Goal: Information Seeking & Learning: Learn about a topic

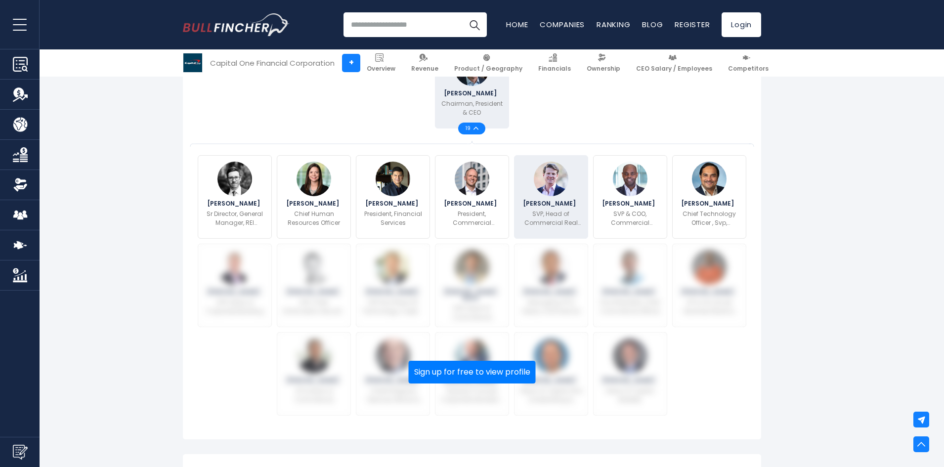
click at [575, 209] on div "Joshua Howes SVP, Head of Commercial Real Estate" at bounding box center [551, 197] width 74 height 84
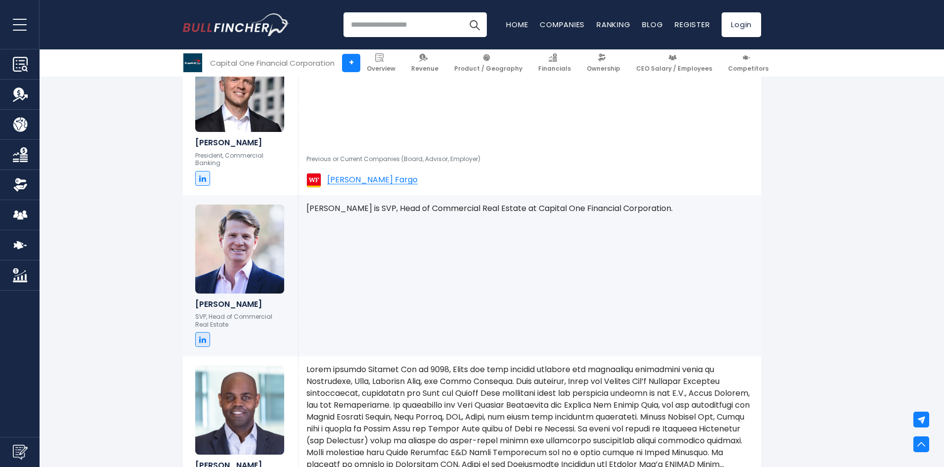
scroll to position [1386, 0]
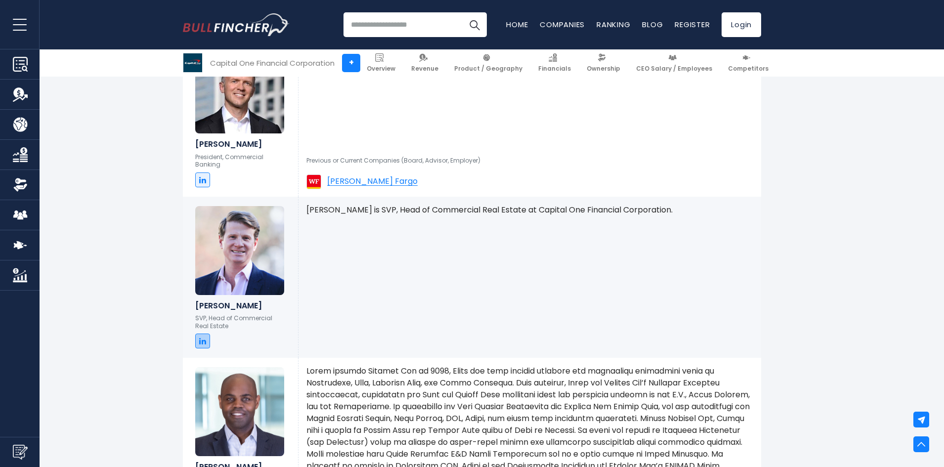
click at [205, 345] on icon at bounding box center [202, 341] width 7 height 8
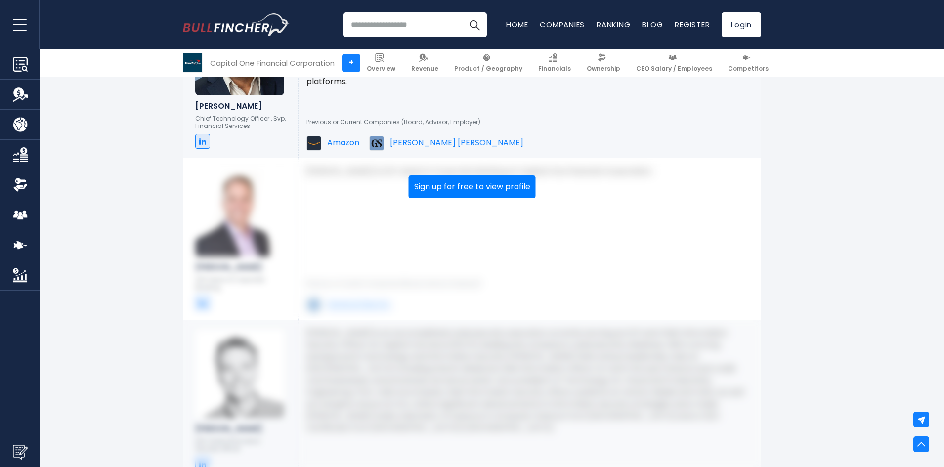
scroll to position [1929, 0]
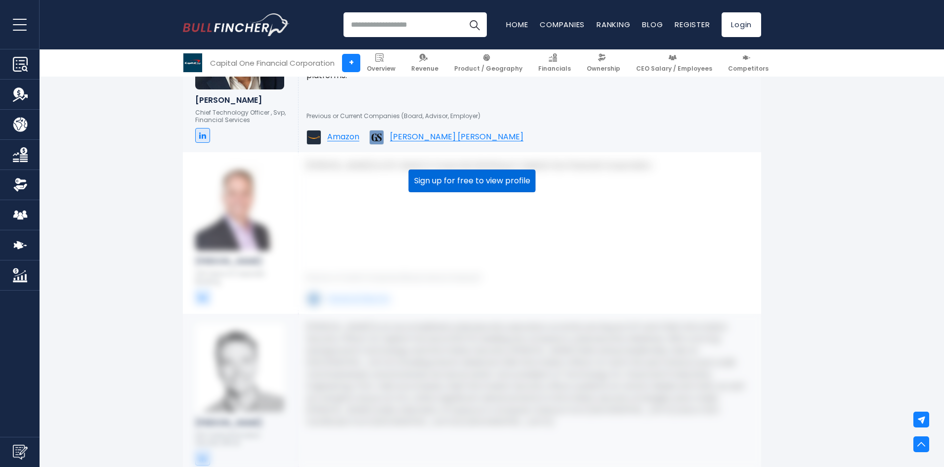
click at [466, 190] on button "Sign up for free to view profile" at bounding box center [472, 181] width 127 height 23
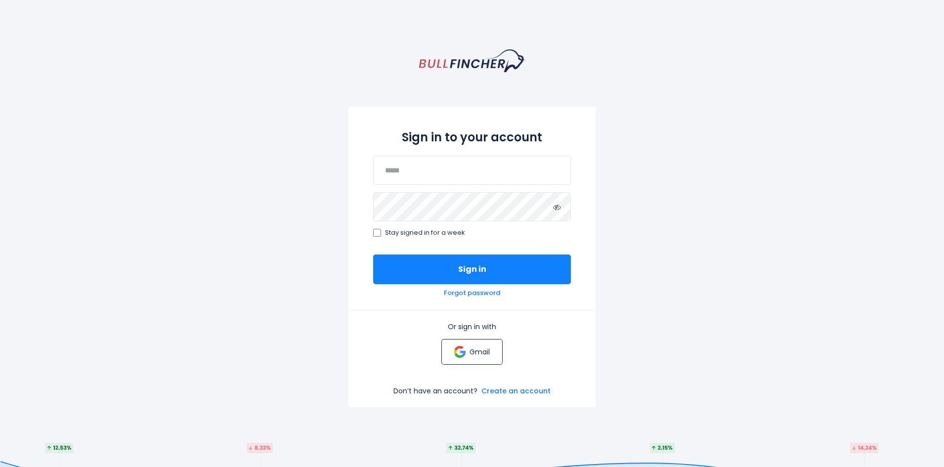
click at [481, 356] on p "Gmail" at bounding box center [480, 352] width 20 height 9
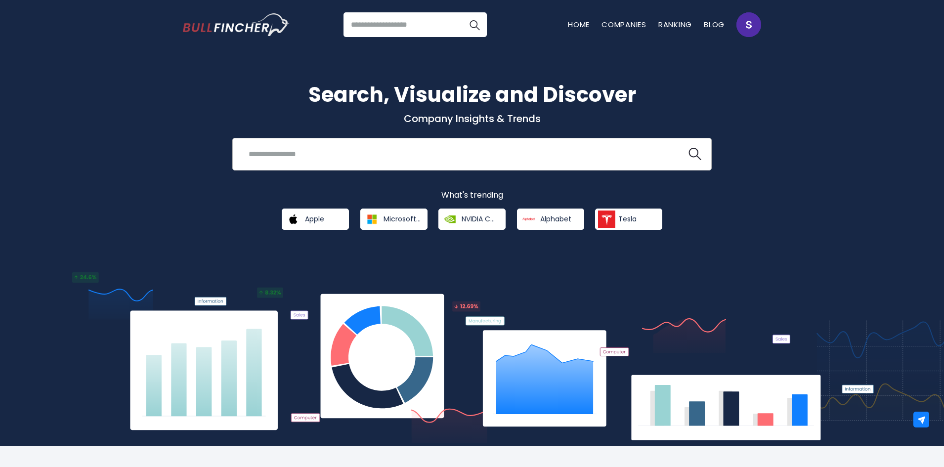
click at [437, 141] on div "Recent searches Trending searches Apple Overview" at bounding box center [472, 154] width 480 height 33
click at [440, 158] on input "search" at bounding box center [460, 154] width 434 height 18
type input "**********"
click at [689, 148] on button at bounding box center [695, 154] width 13 height 13
click at [695, 154] on img "search icon" at bounding box center [695, 154] width 13 height 13
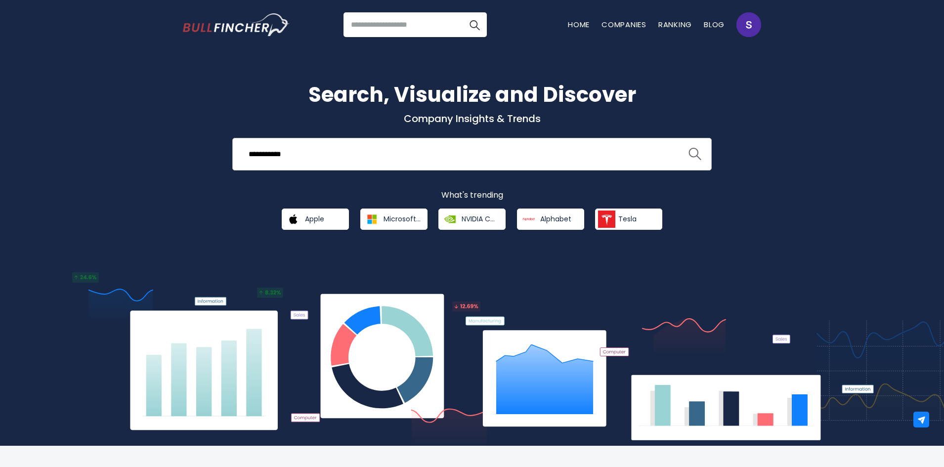
click at [695, 154] on img "search icon" at bounding box center [695, 154] width 13 height 13
click at [543, 154] on input "**********" at bounding box center [460, 154] width 434 height 18
click at [689, 148] on button at bounding box center [695, 154] width 13 height 13
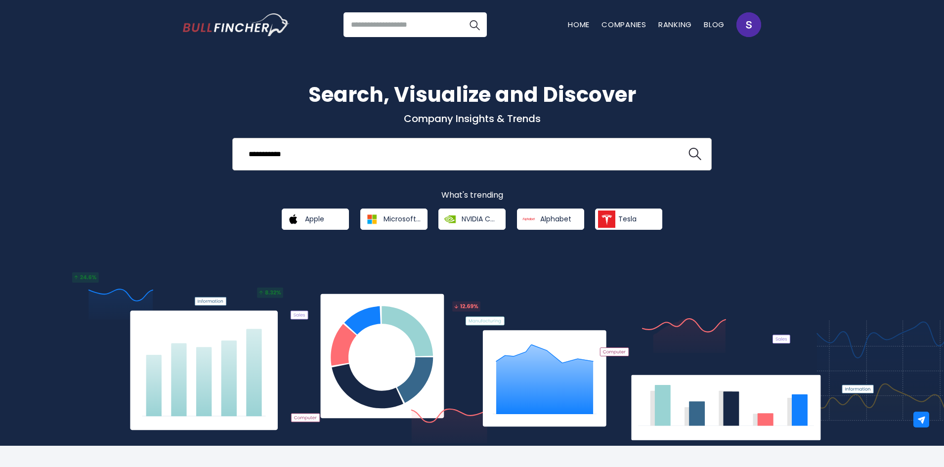
click at [689, 148] on button at bounding box center [695, 154] width 13 height 13
click at [411, 33] on input "search" at bounding box center [415, 24] width 143 height 25
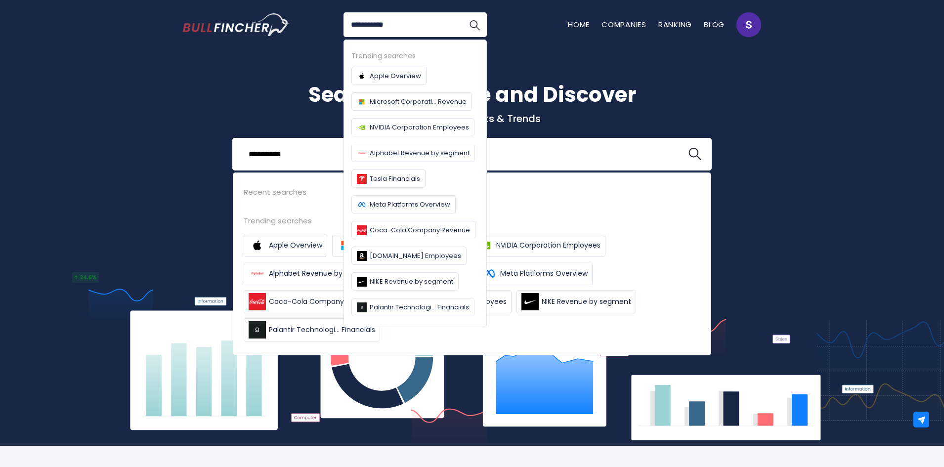
type input "**********"
click at [462, 12] on button "Search" at bounding box center [474, 24] width 25 height 25
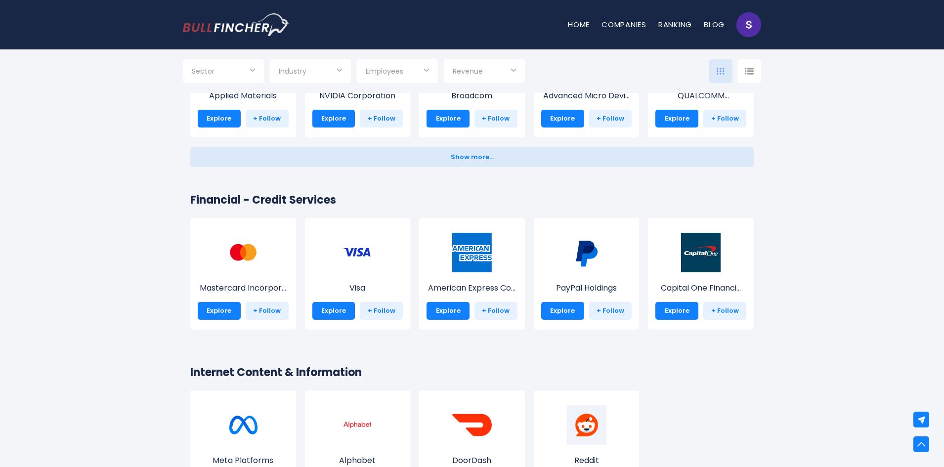
scroll to position [1385, 0]
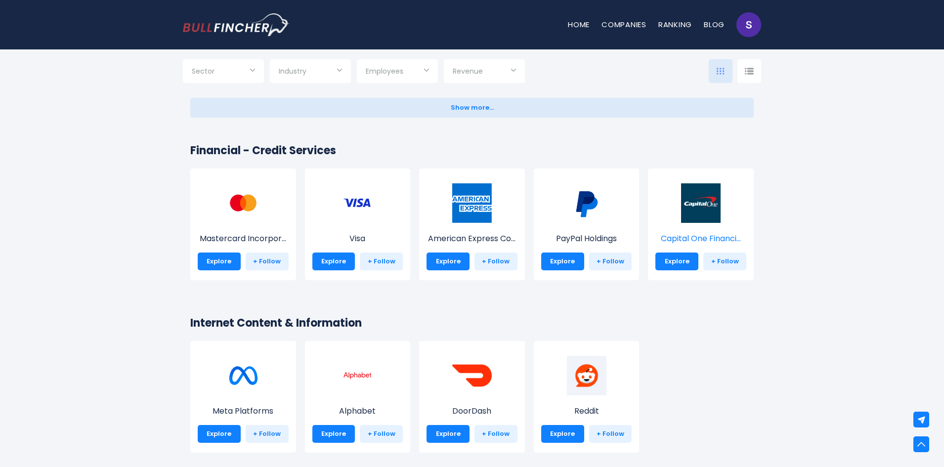
click at [698, 205] on img at bounding box center [701, 203] width 40 height 40
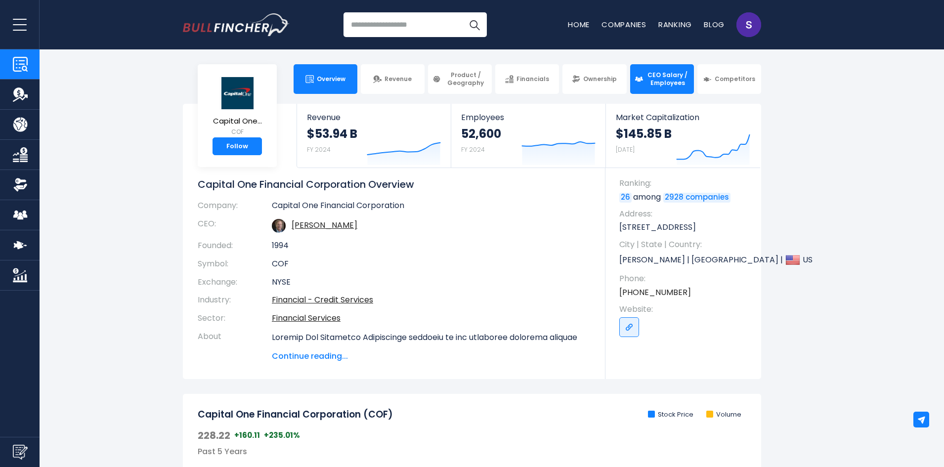
click at [659, 86] on span "CEO Salary / Employees" at bounding box center [668, 78] width 44 height 15
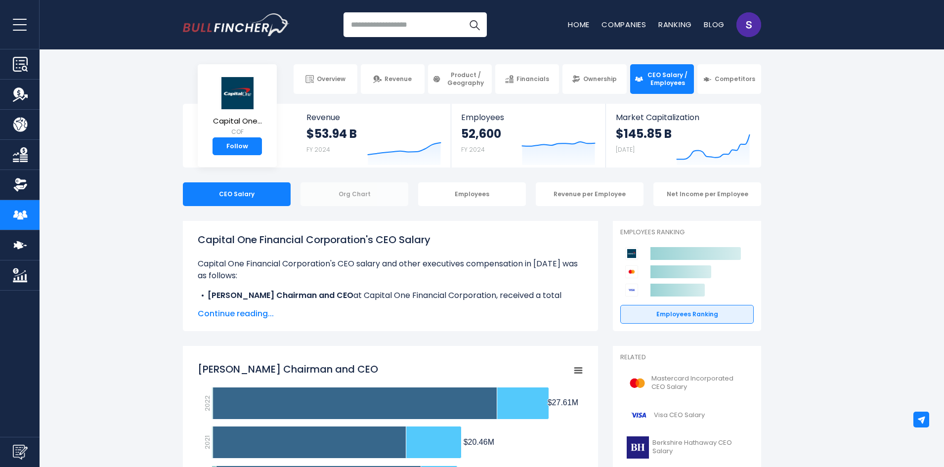
click at [358, 200] on div "Org Chart" at bounding box center [355, 194] width 108 height 24
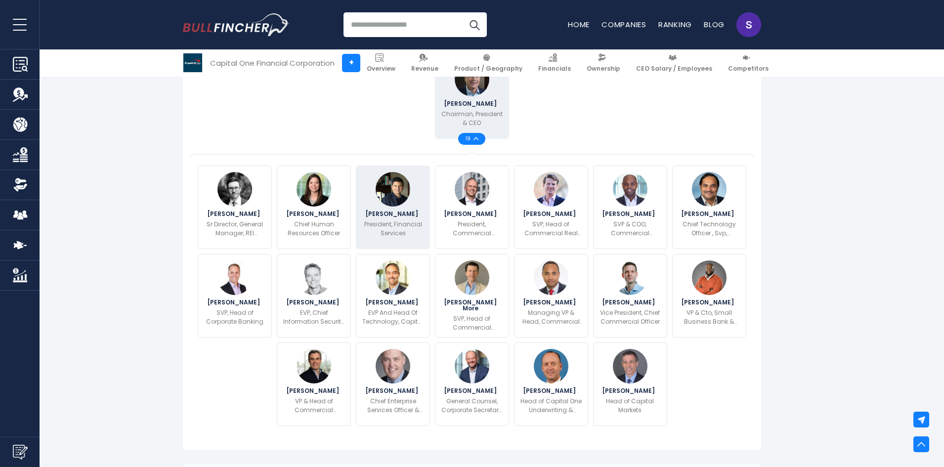
scroll to position [297, 0]
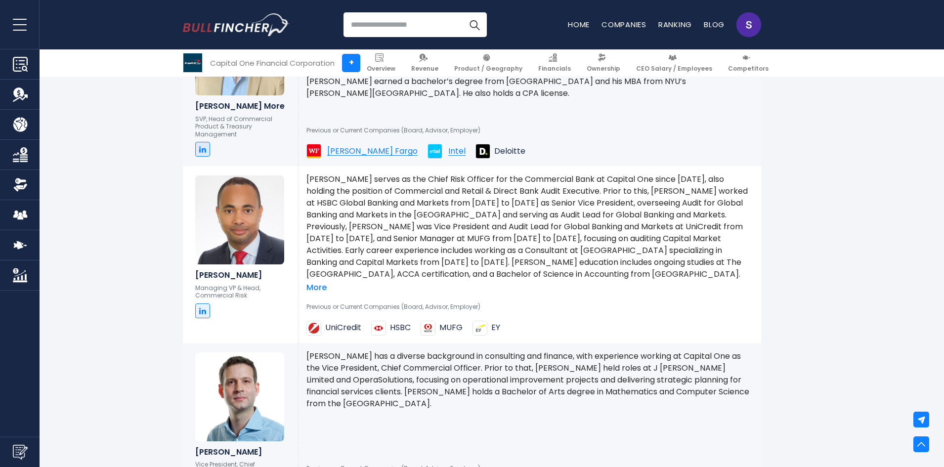
scroll to position [2571, 0]
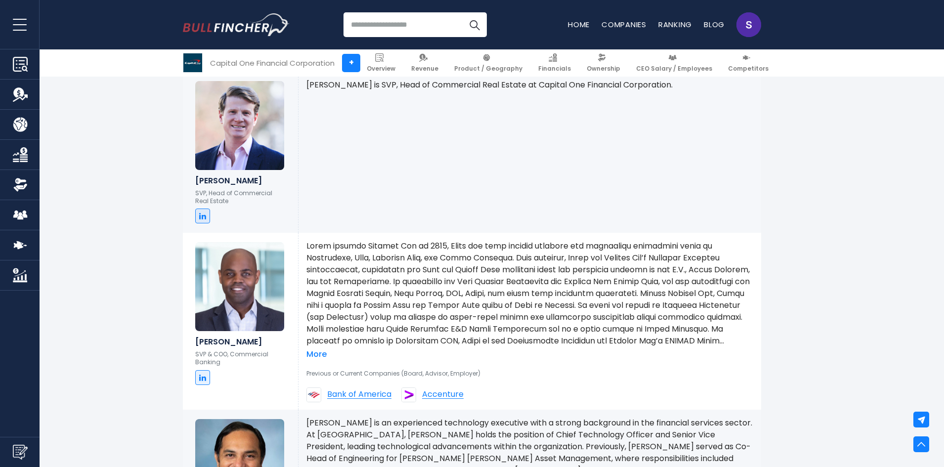
scroll to position [1504, 0]
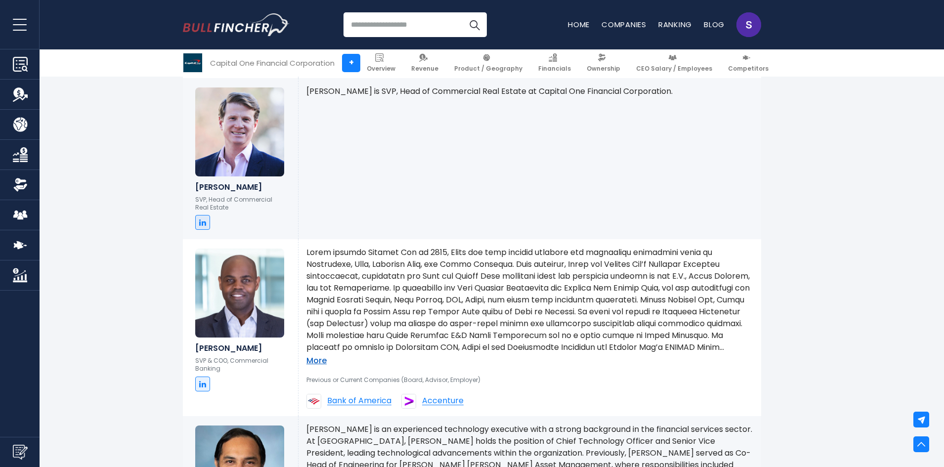
click at [323, 366] on link "More" at bounding box center [317, 361] width 20 height 10
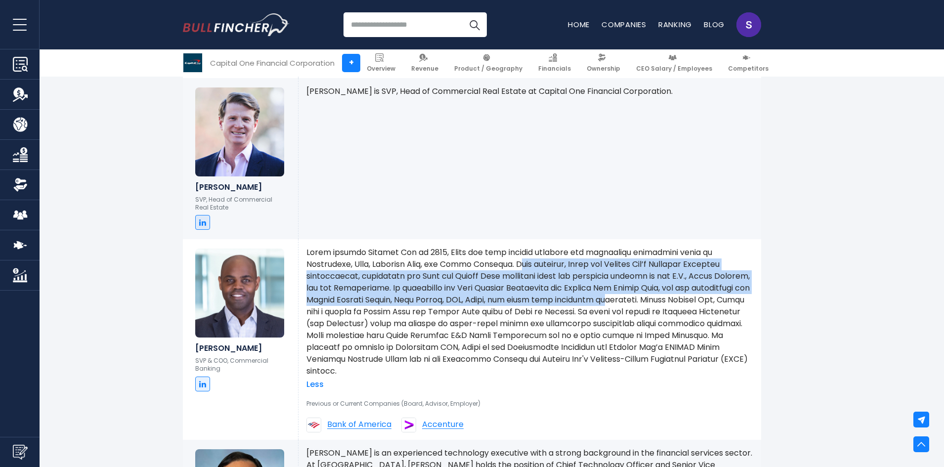
drag, startPoint x: 482, startPoint y: 270, endPoint x: 610, endPoint y: 306, distance: 133.1
click at [610, 306] on p at bounding box center [530, 312] width 447 height 131
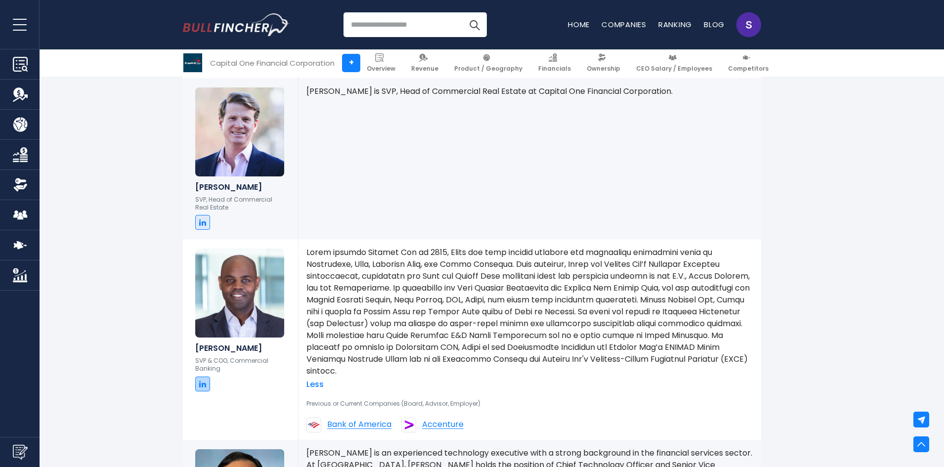
click at [200, 385] on link at bounding box center [202, 384] width 15 height 15
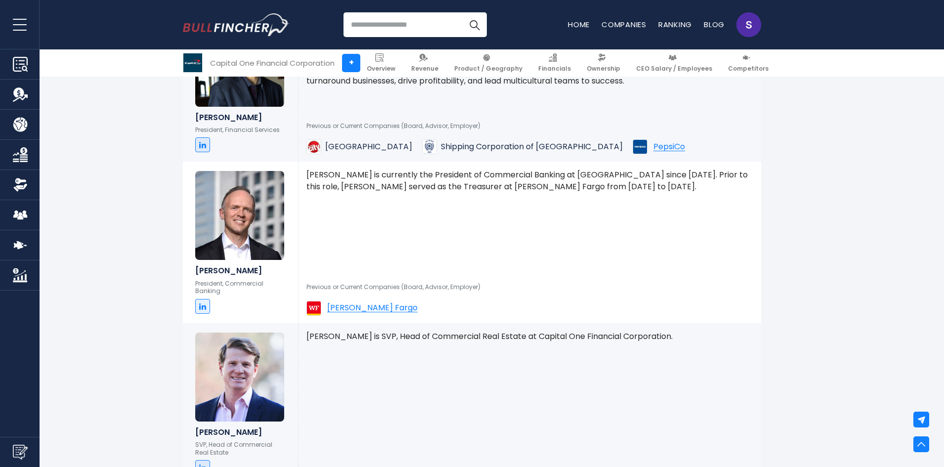
scroll to position [1257, 0]
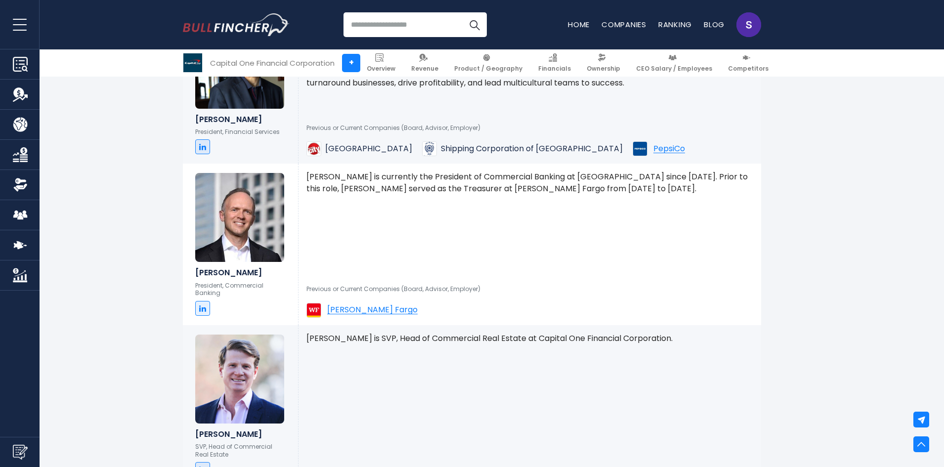
click at [401, 30] on input "search" at bounding box center [415, 24] width 143 height 25
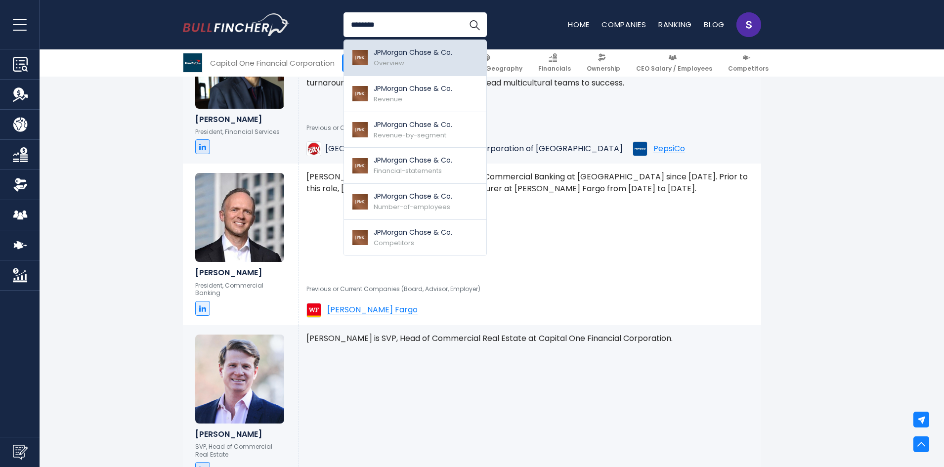
type input "********"
click at [439, 55] on p "JPMorgan Chase & Co." at bounding box center [413, 52] width 79 height 10
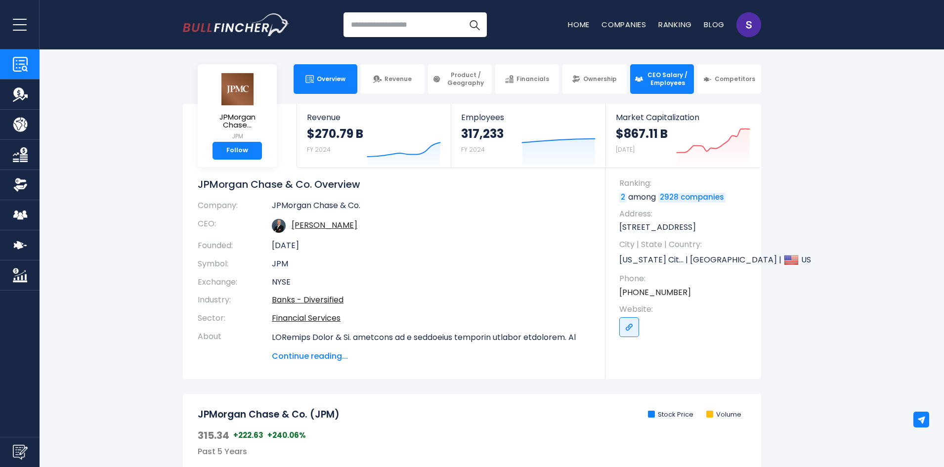
click at [672, 92] on link "CEO Salary / Employees" at bounding box center [662, 79] width 64 height 30
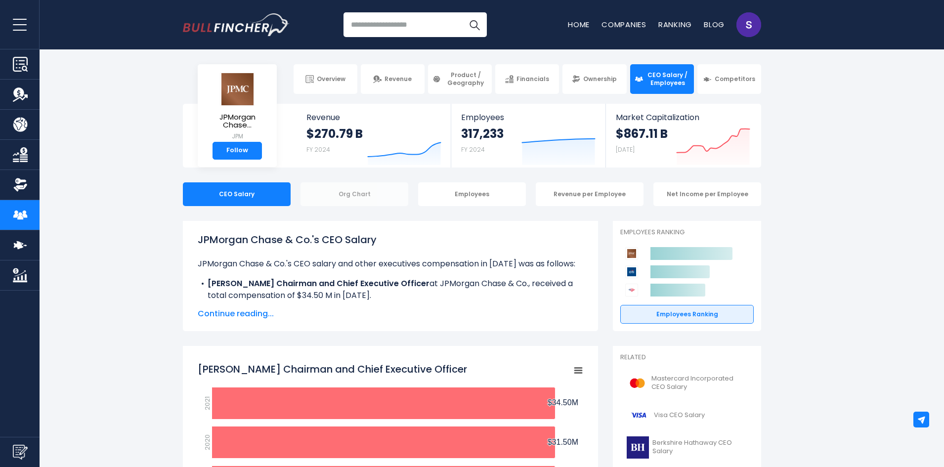
click at [399, 188] on div "Org Chart" at bounding box center [355, 194] width 108 height 24
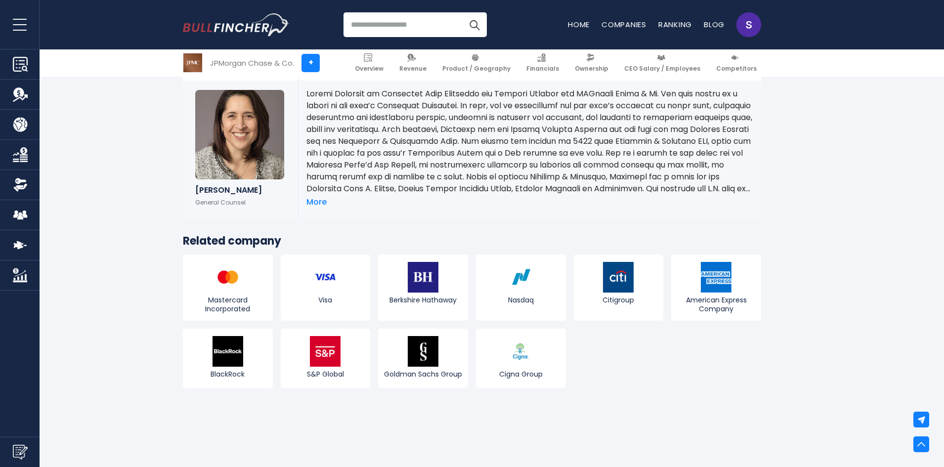
scroll to position [4401, 0]
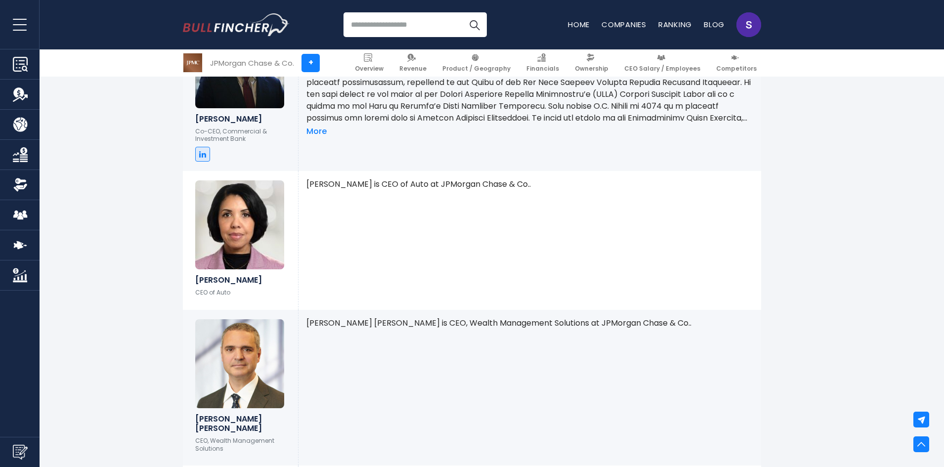
scroll to position [1356, 0]
